Goal: Task Accomplishment & Management: Use online tool/utility

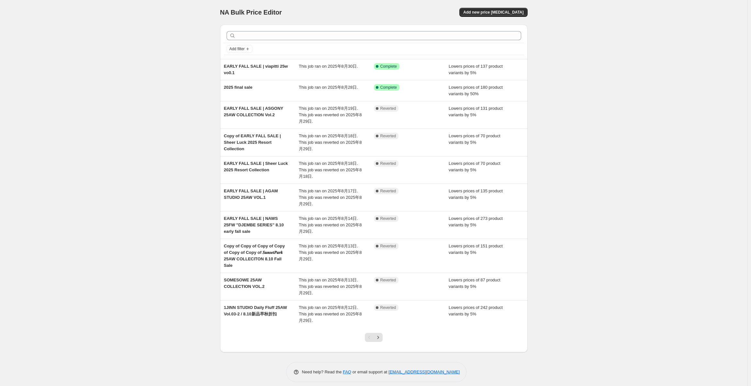
click at [438, 63] on div "Success Complete Complete" at bounding box center [406, 66] width 65 height 6
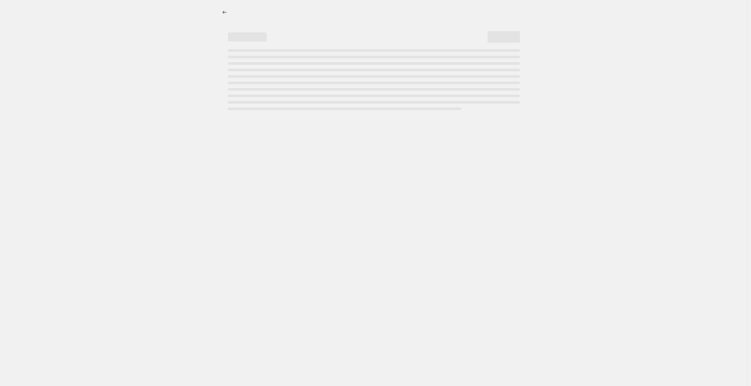
select select "percentage"
select select "collection"
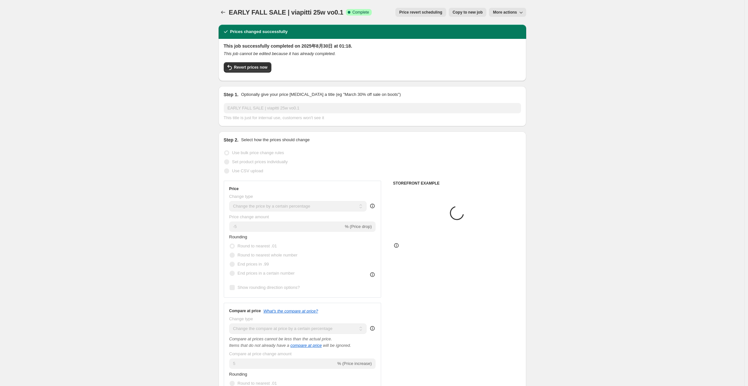
click at [517, 12] on span "More actions" at bounding box center [505, 12] width 24 height 5
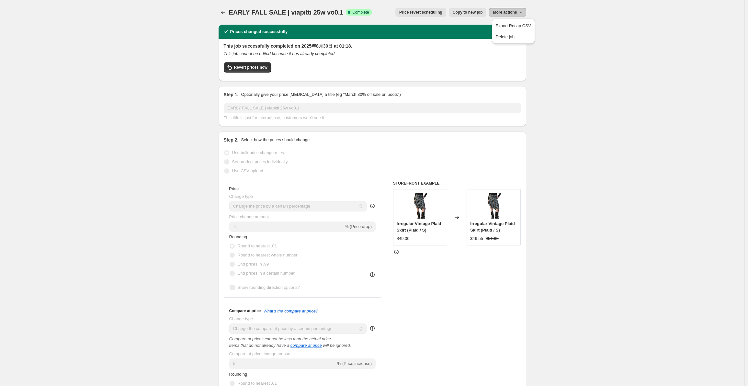
drag, startPoint x: 431, startPoint y: 13, endPoint x: 457, endPoint y: 20, distance: 26.5
click at [471, 12] on span "Copy to new job" at bounding box center [467, 12] width 30 height 5
select select "percentage"
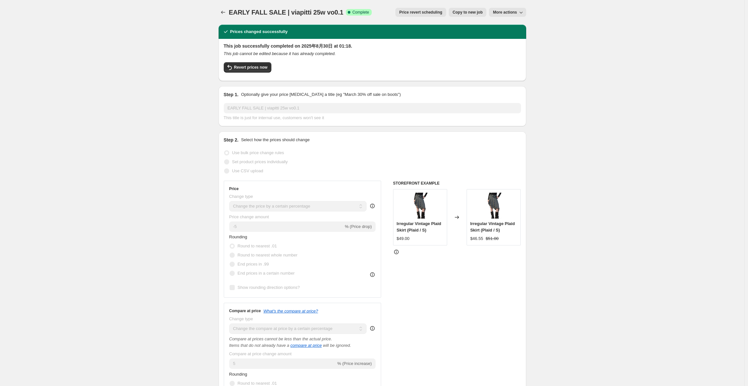
select select "collection"
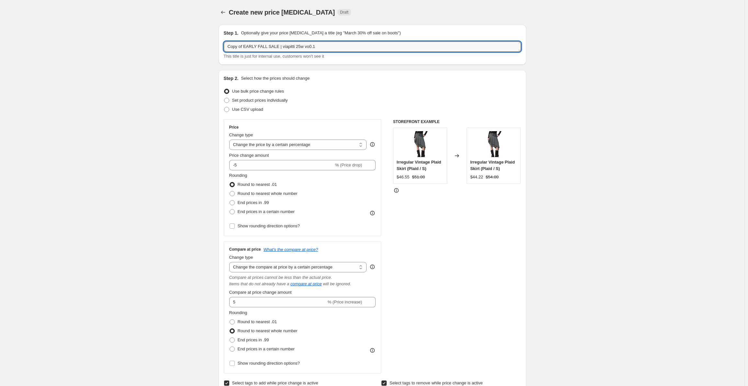
drag, startPoint x: 245, startPoint y: 44, endPoint x: 206, endPoint y: 43, distance: 39.2
drag, startPoint x: 263, startPoint y: 46, endPoint x: 327, endPoint y: 49, distance: 63.8
click at [327, 49] on input "EARLY FALL SALE | viapitti 25w vo0.1" at bounding box center [372, 46] width 297 height 10
type input "EARLY FALL SALE | 1JINN Daily Fluff 25AW Vol.01"
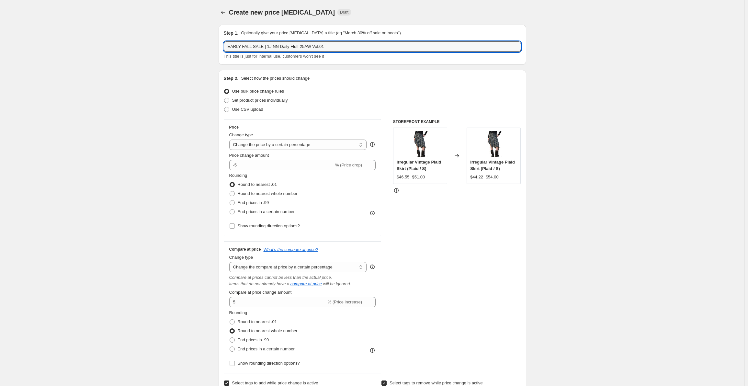
click at [425, 76] on div "Step 2. Select how the prices should change" at bounding box center [372, 78] width 297 height 6
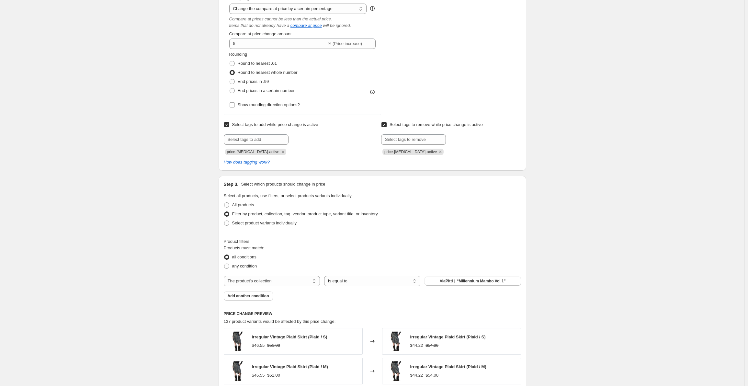
scroll to position [259, 0]
click at [462, 279] on span "ViaPitti｜“Millennium Mambo Vol.1”" at bounding box center [473, 280] width 66 height 5
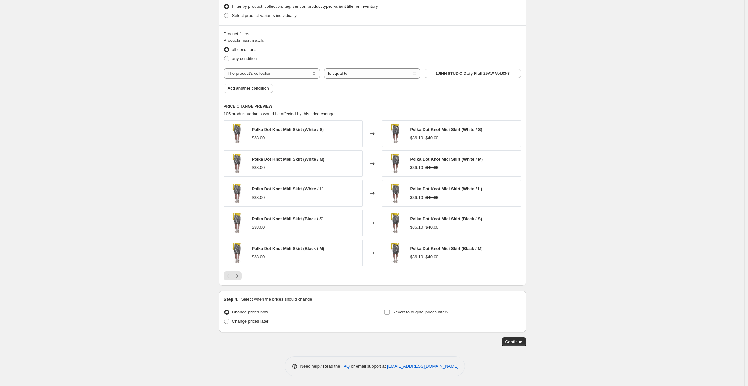
scroll to position [466, 0]
click at [513, 345] on button "Continue" at bounding box center [513, 341] width 25 height 9
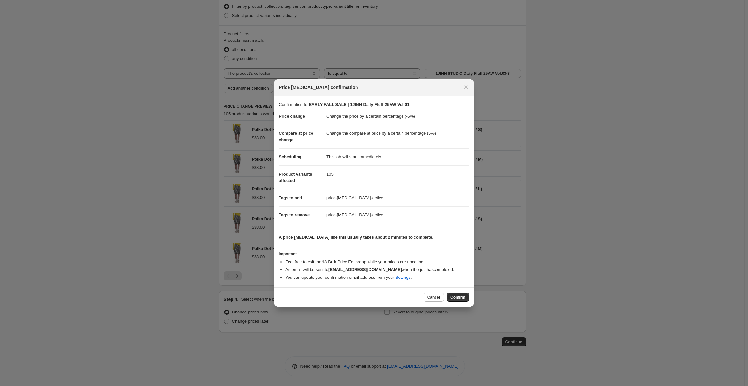
click at [457, 301] on button "Confirm" at bounding box center [457, 297] width 23 height 9
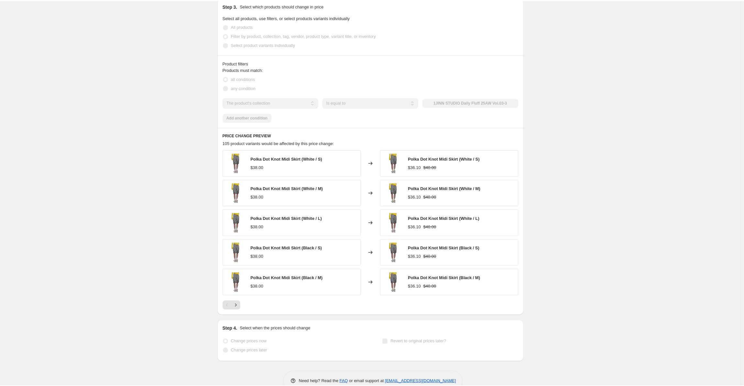
scroll to position [483, 0]
